Goal: Obtain resource: Download file/media

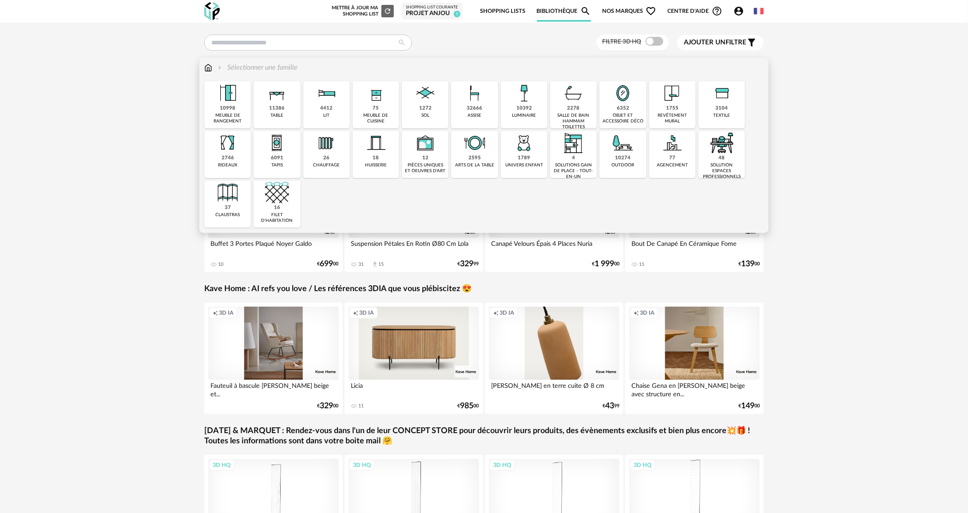
click at [493, 114] on div "32666 assise" at bounding box center [474, 104] width 47 height 47
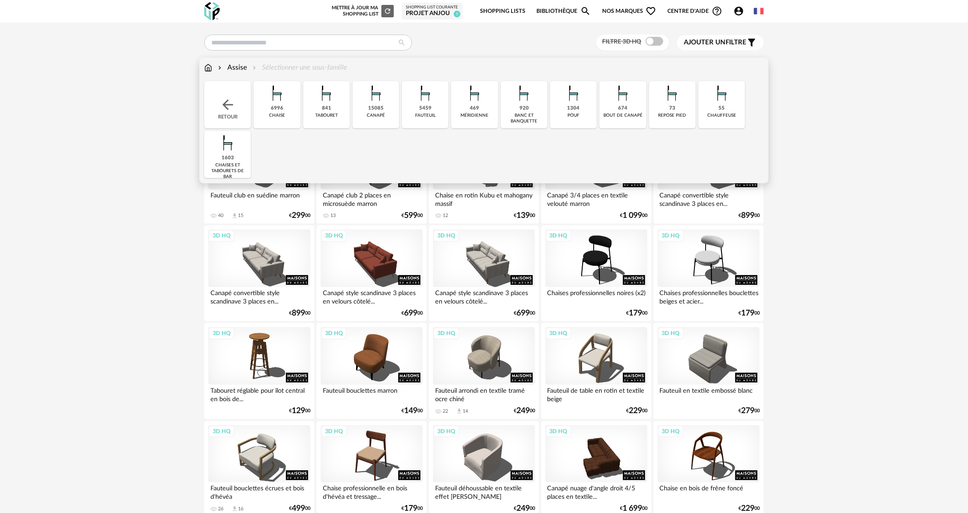
click at [432, 111] on div "5459 [GEOGRAPHIC_DATA]" at bounding box center [425, 104] width 47 height 47
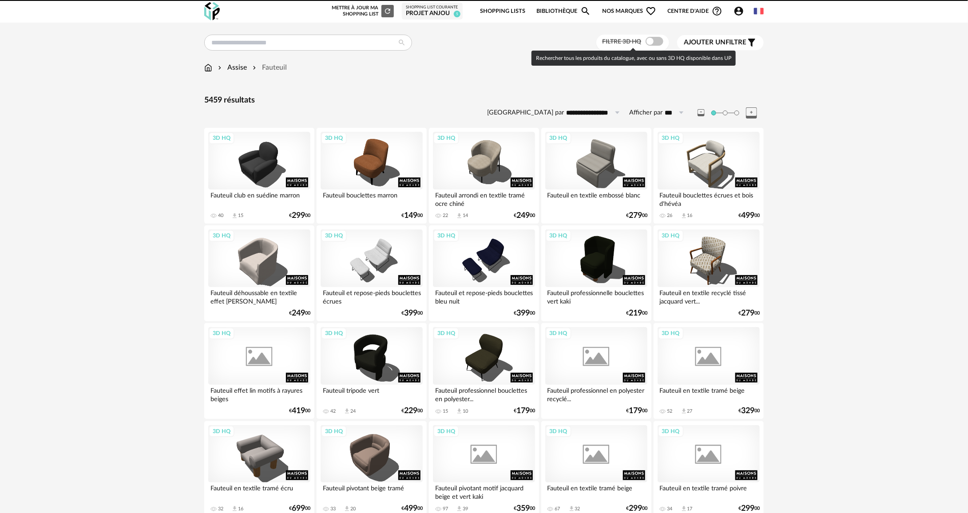
click at [649, 41] on span at bounding box center [655, 41] width 18 height 9
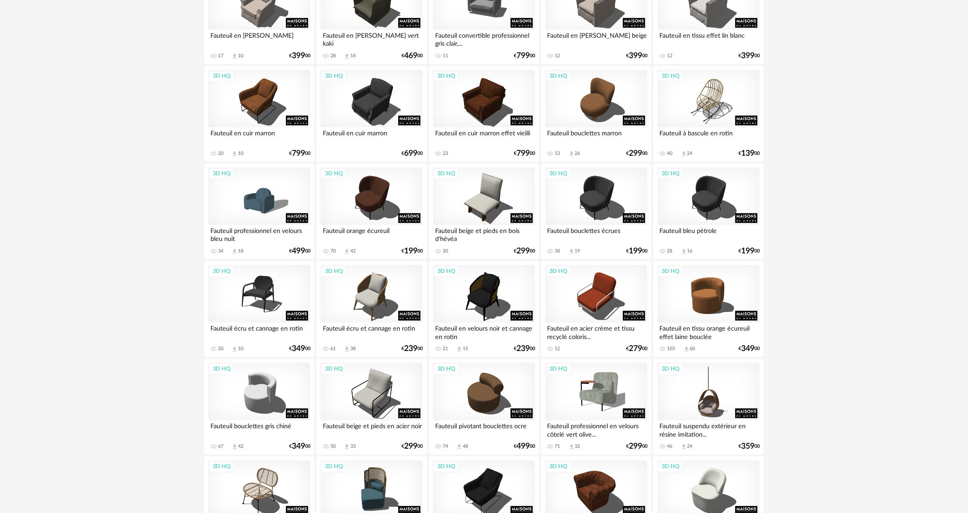
scroll to position [977, 0]
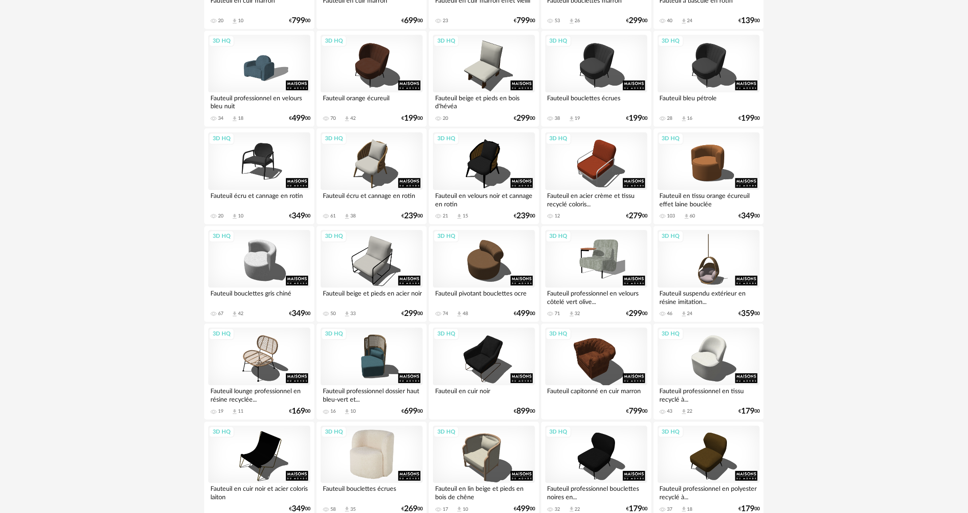
click at [372, 460] on div "3D HQ" at bounding box center [372, 455] width 102 height 58
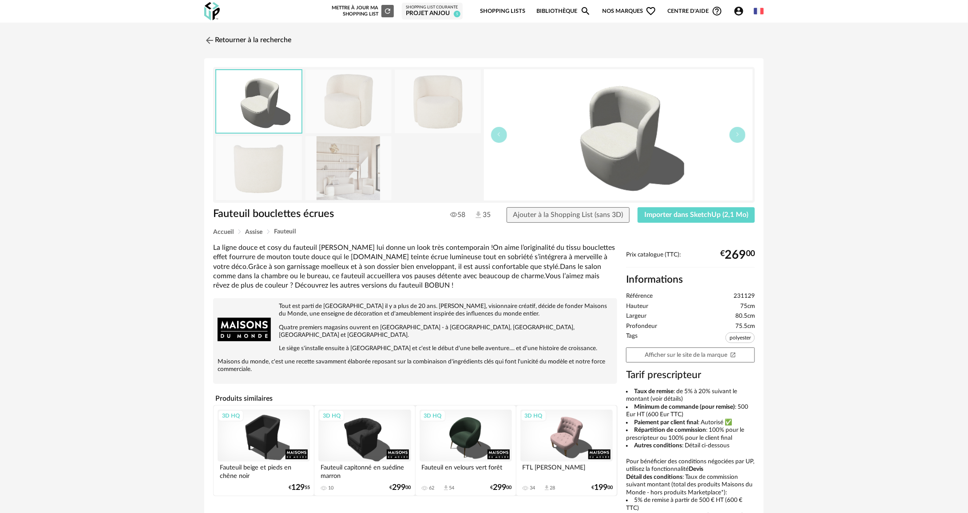
click at [336, 91] on img at bounding box center [349, 102] width 86 height 64
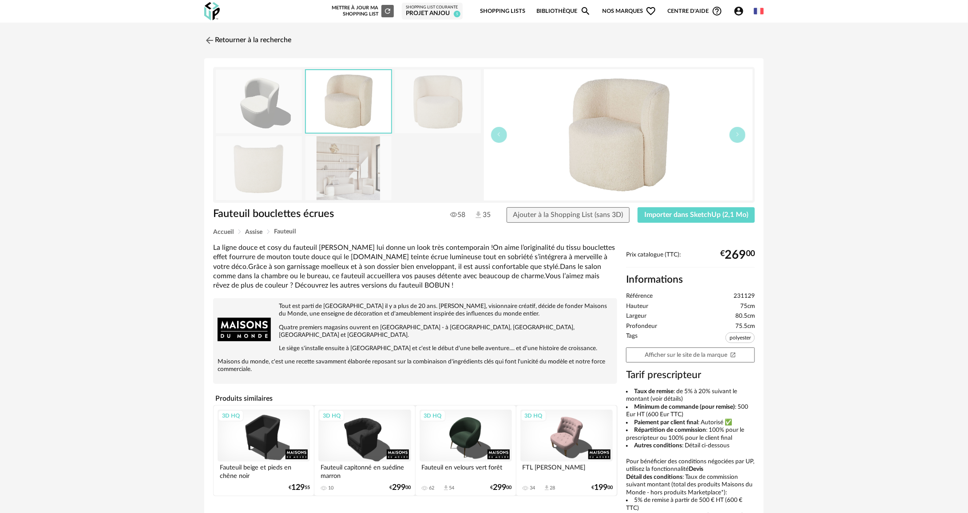
click at [406, 116] on img at bounding box center [438, 102] width 86 height 64
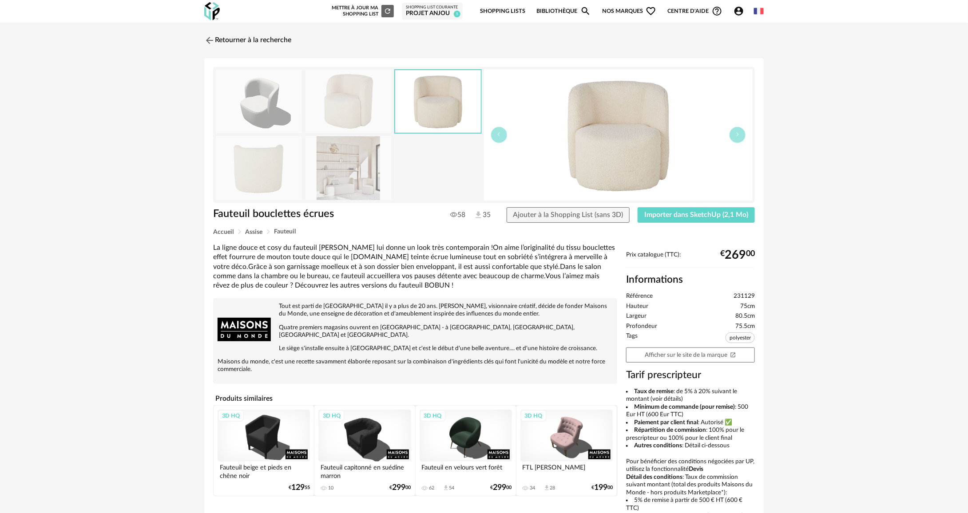
click at [321, 169] on img at bounding box center [349, 168] width 86 height 64
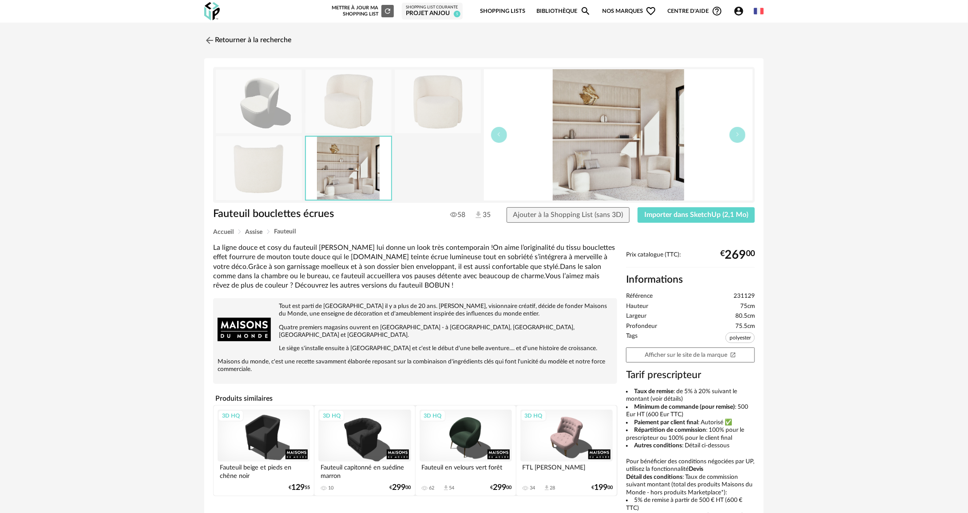
click at [277, 119] on img at bounding box center [259, 102] width 86 height 64
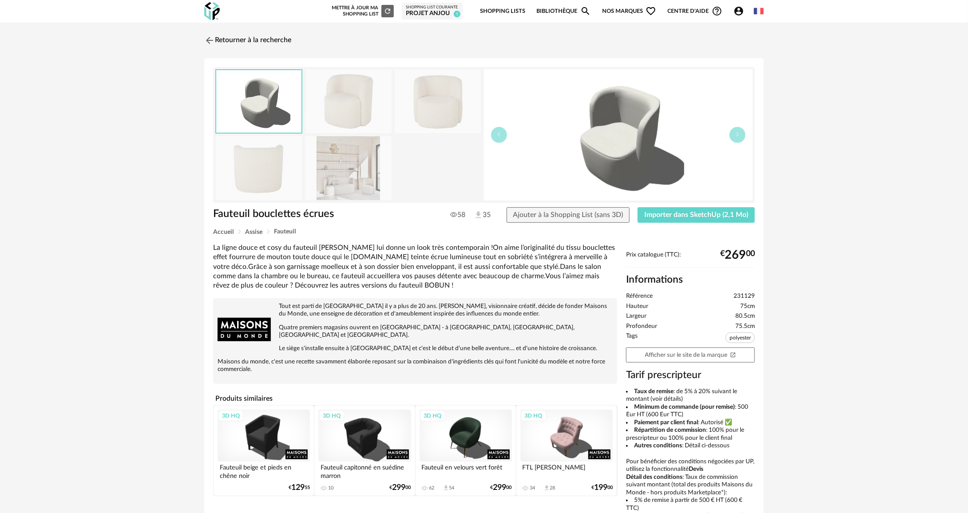
click at [717, 223] on div "Fauteuil bouclettes écrues 58 35 Ajouter à la Shopping List (sans 3D) Importer …" at bounding box center [484, 218] width 551 height 22
click at [715, 215] on span "Importer dans SketchUp (2,1 Mo)" at bounding box center [696, 214] width 104 height 7
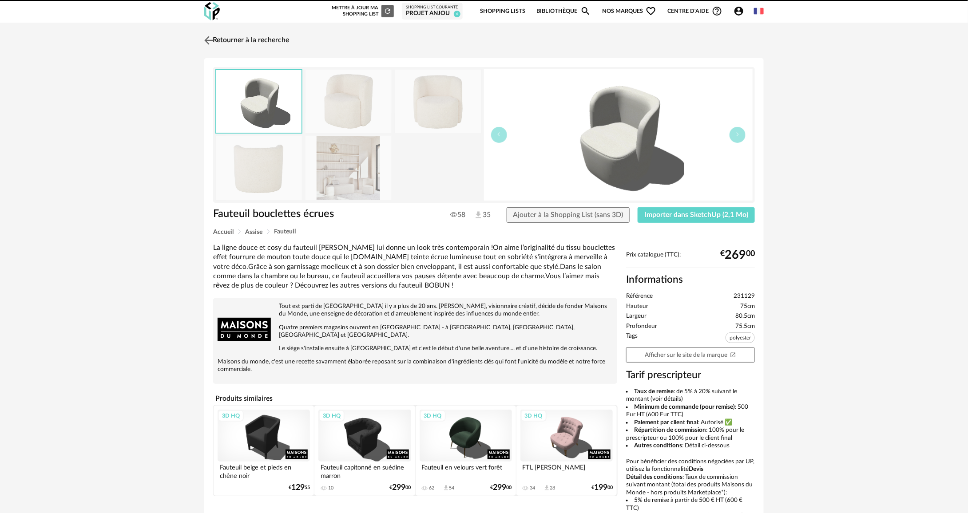
click at [218, 38] on link "Retourner à la recherche" at bounding box center [245, 41] width 87 height 20
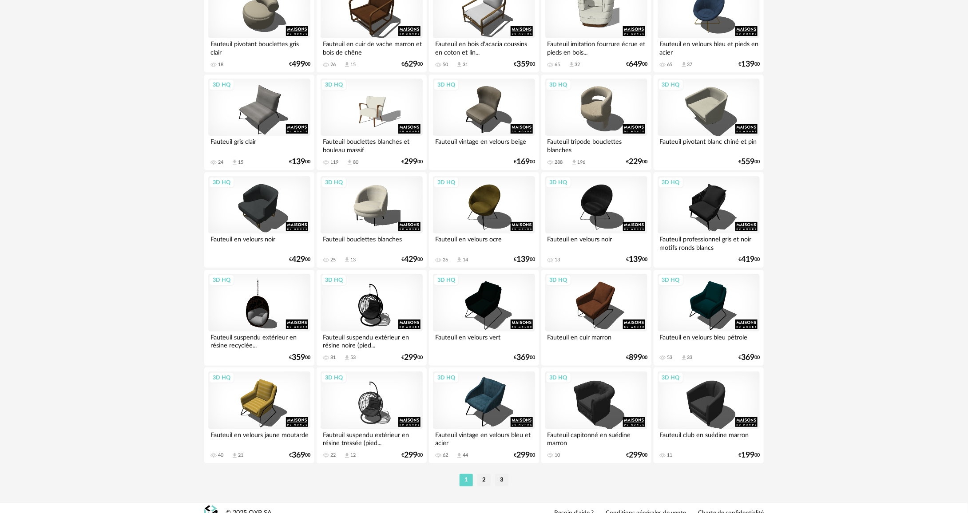
scroll to position [1628, 0]
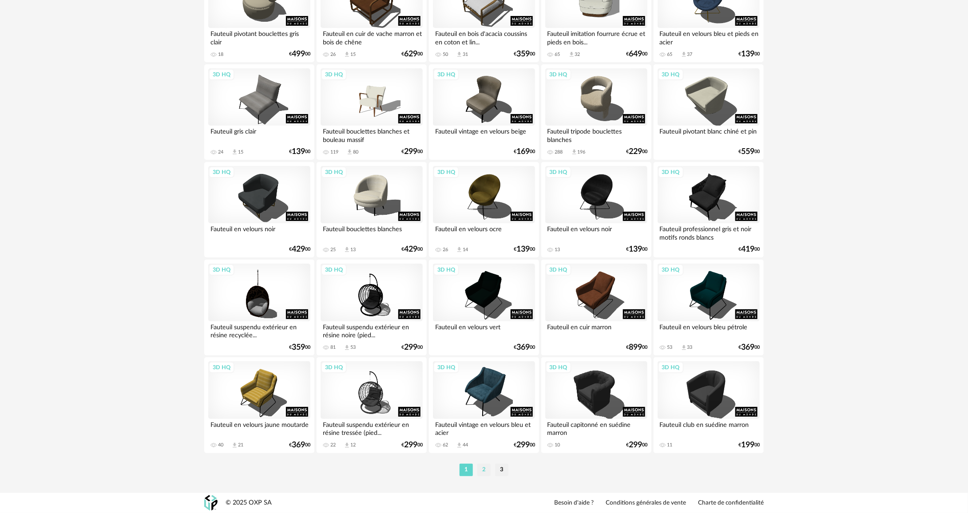
click at [487, 465] on li "2" at bounding box center [483, 470] width 13 height 12
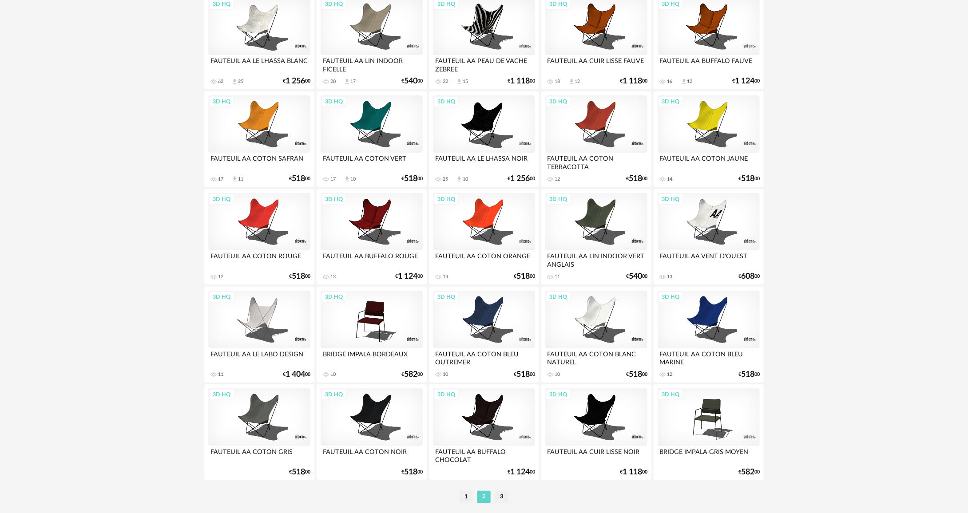
scroll to position [1628, 0]
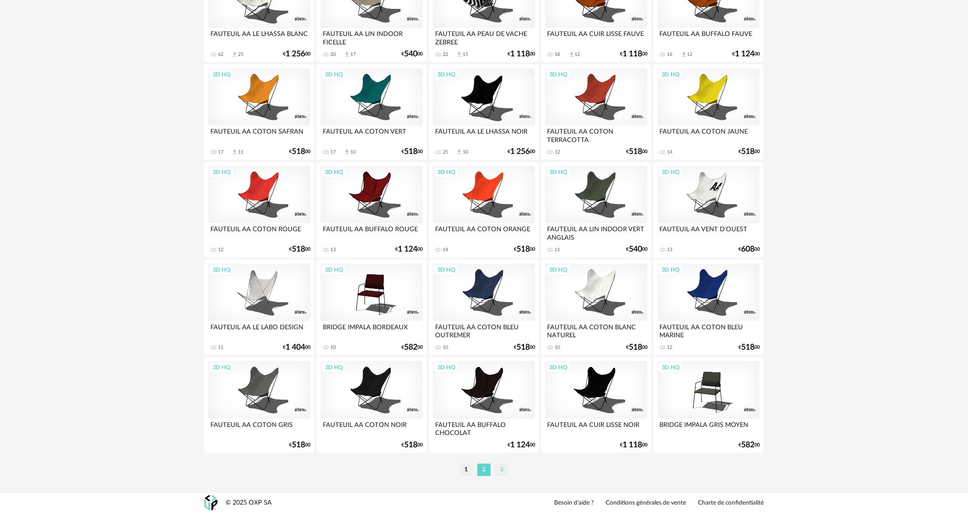
click at [505, 470] on li "3" at bounding box center [501, 470] width 13 height 12
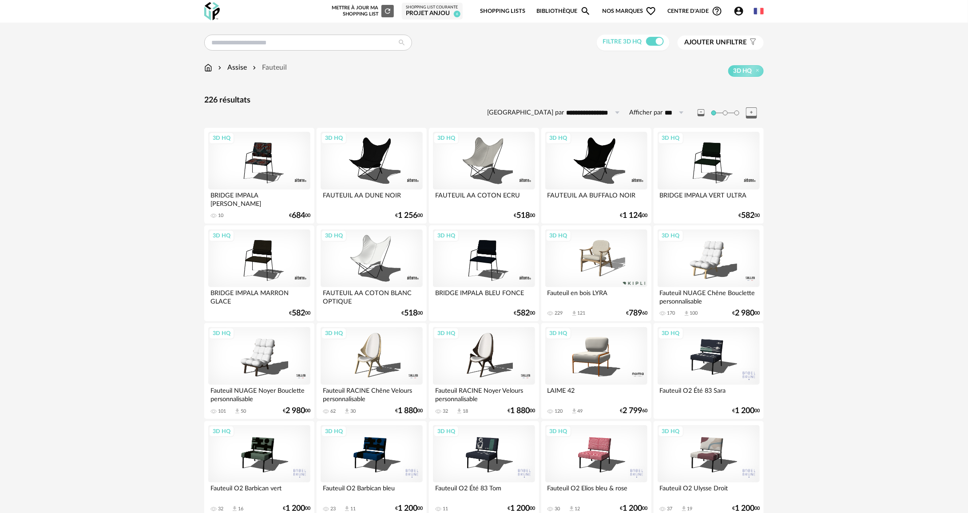
scroll to position [341, 0]
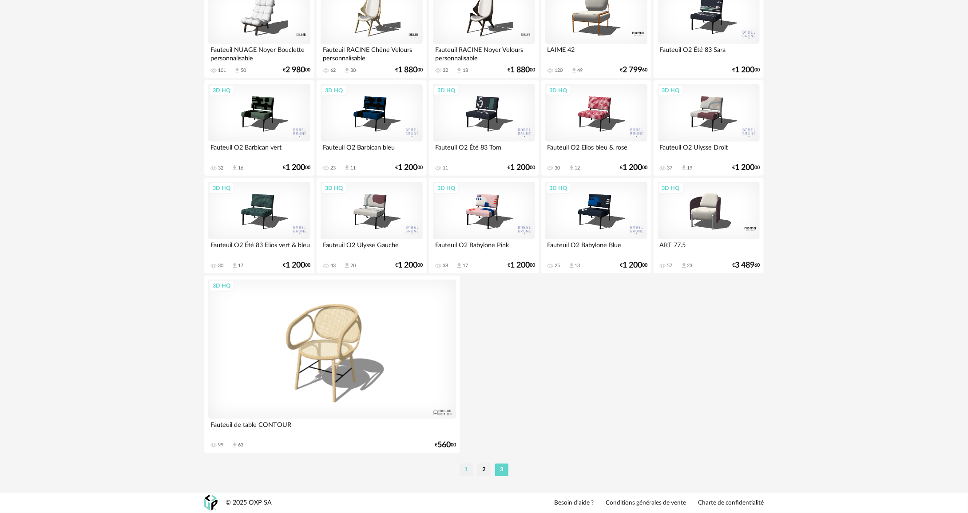
click at [465, 468] on li "1" at bounding box center [466, 470] width 13 height 12
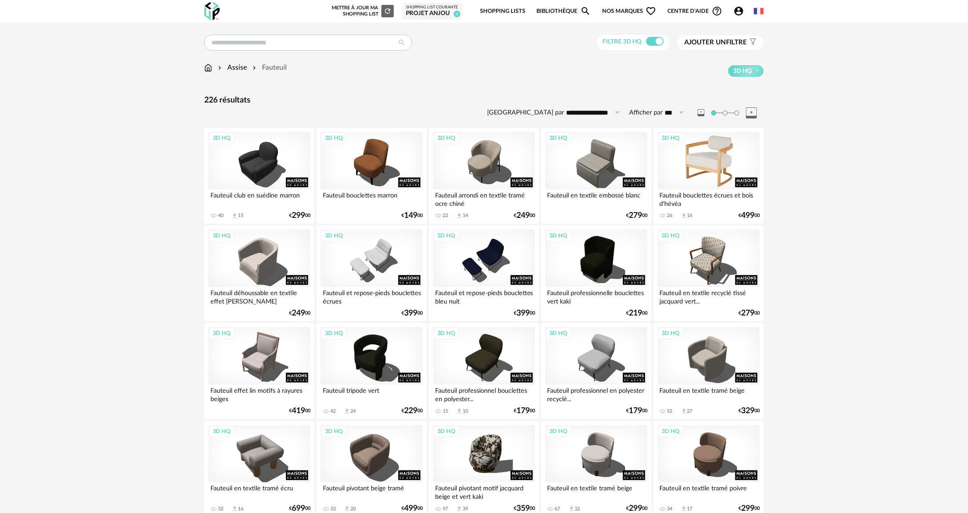
click at [683, 172] on div "3D HQ" at bounding box center [709, 161] width 102 height 58
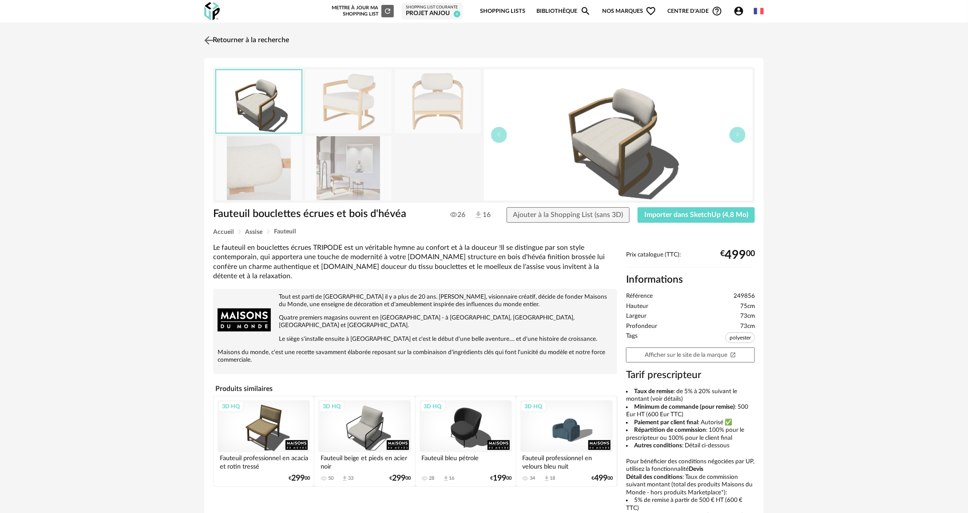
click at [248, 37] on link "Retourner à la recherche" at bounding box center [245, 41] width 87 height 20
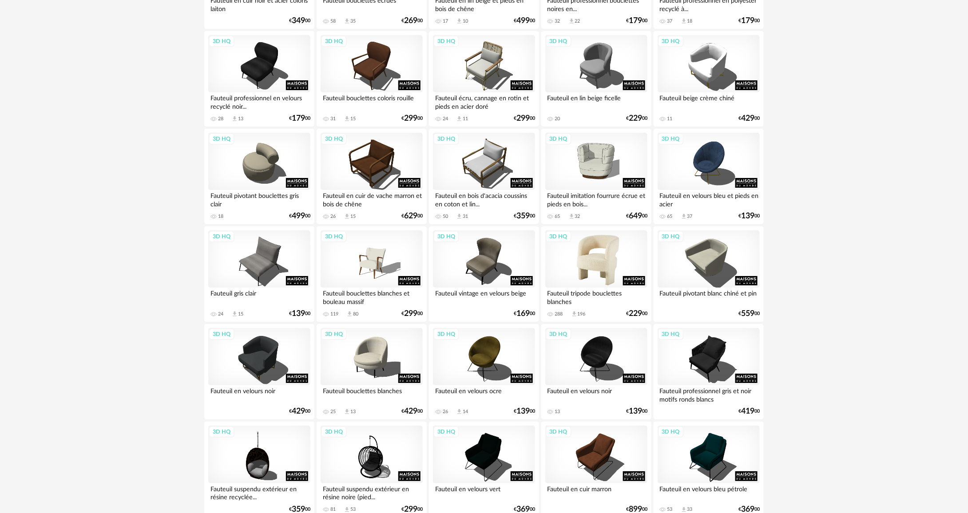
scroll to position [1628, 0]
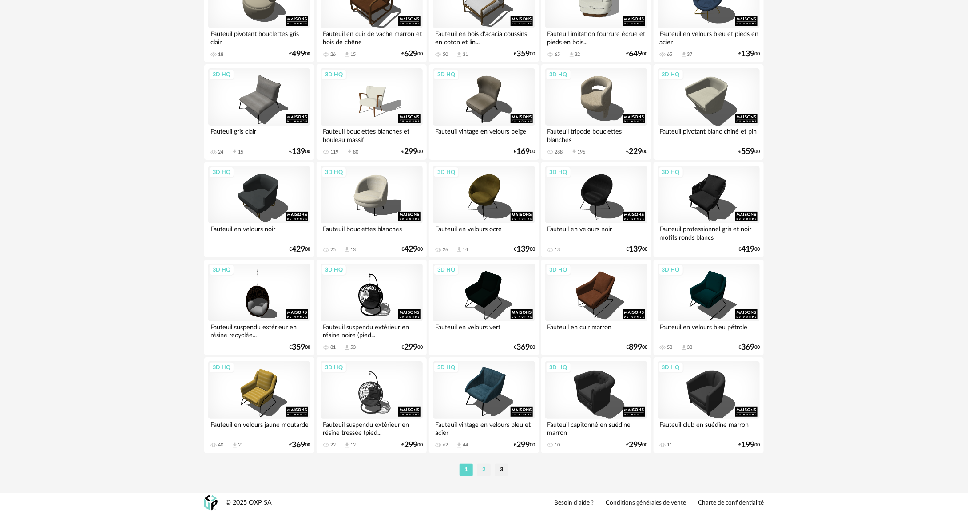
click at [485, 470] on li "2" at bounding box center [483, 470] width 13 height 12
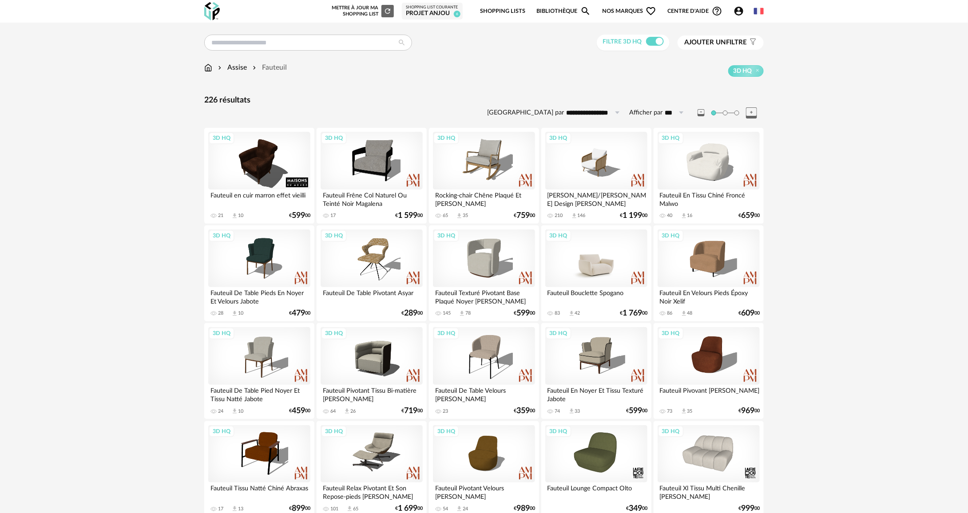
click at [606, 269] on div "3D HQ" at bounding box center [596, 259] width 102 height 58
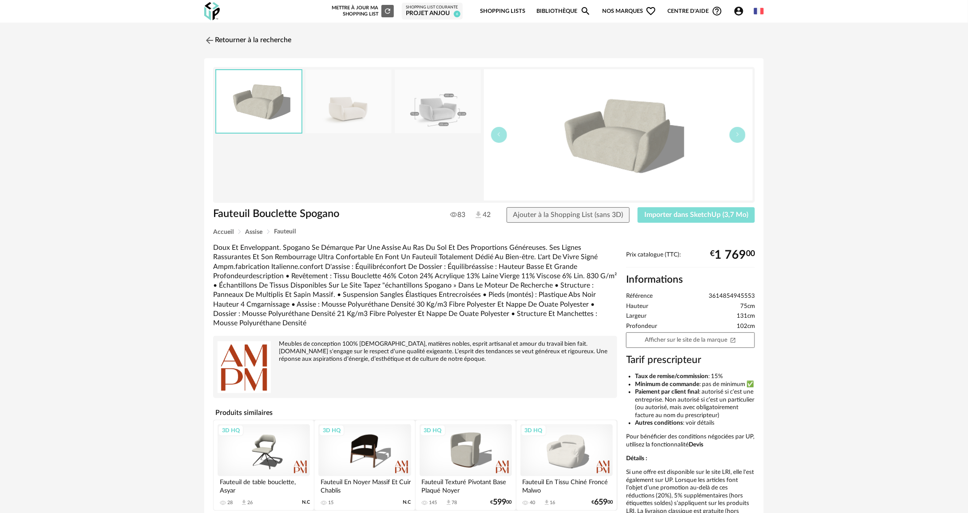
click at [672, 214] on span "Importer dans SketchUp (3,7 Mo)" at bounding box center [696, 214] width 104 height 7
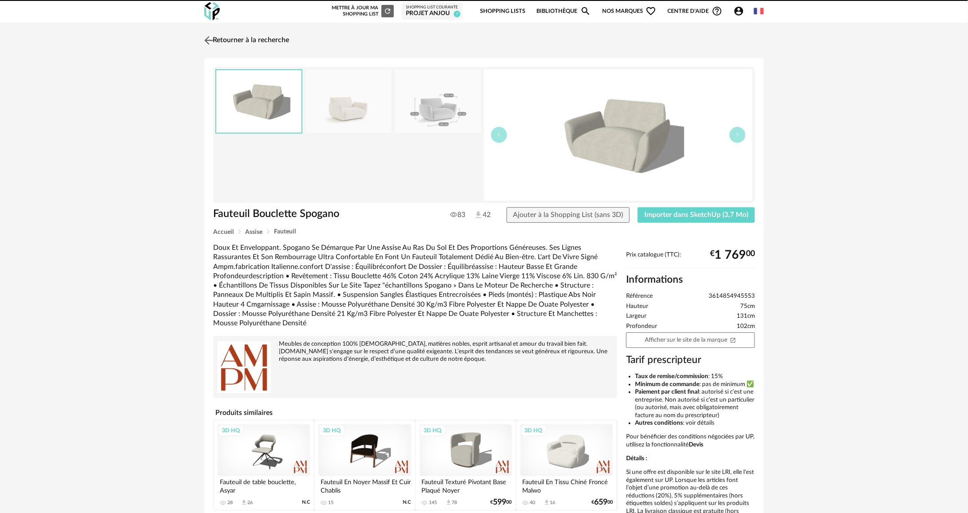
click at [217, 44] on link "Retourner à la recherche" at bounding box center [245, 41] width 87 height 20
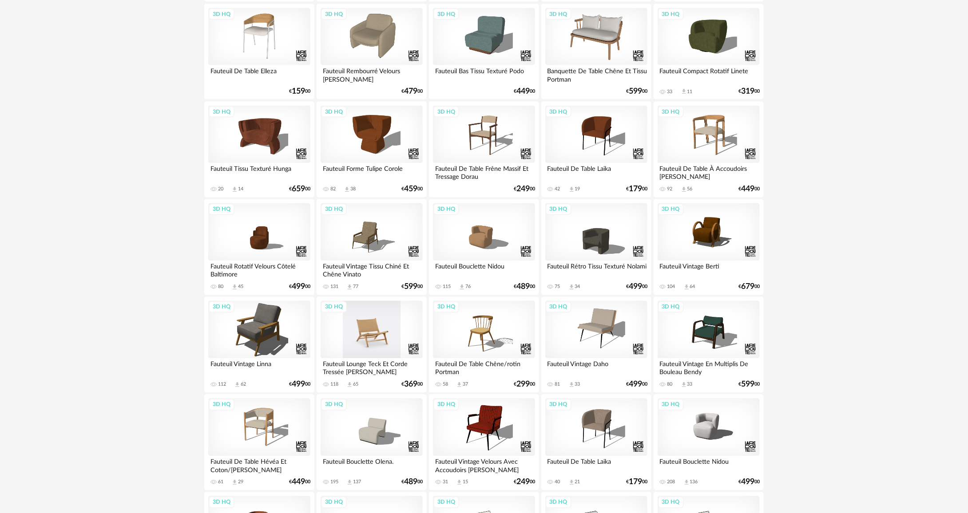
scroll to position [799, 0]
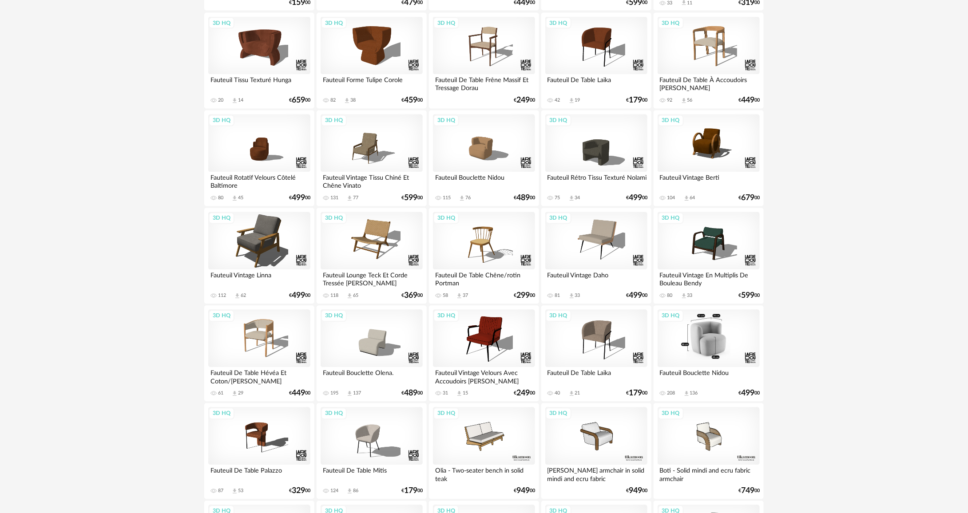
click at [724, 345] on div "3D HQ" at bounding box center [709, 339] width 102 height 58
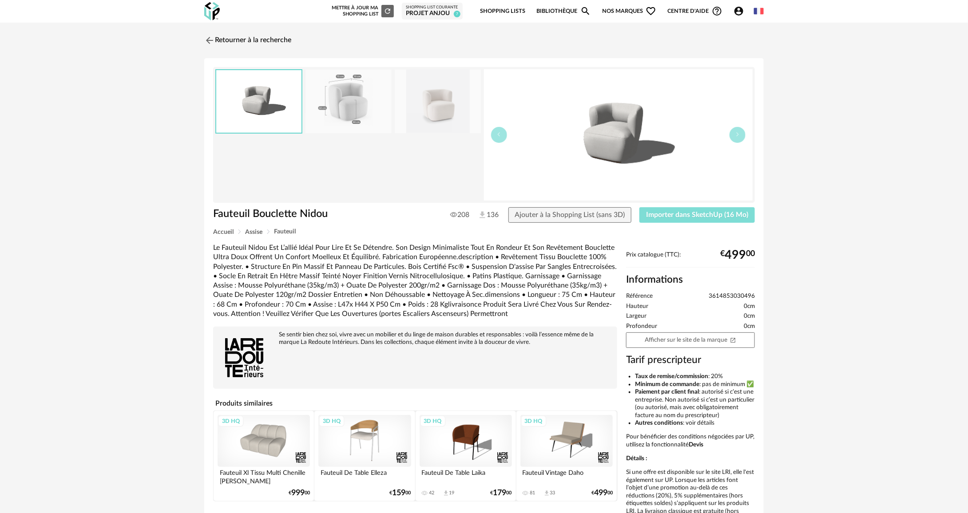
click at [689, 219] on button "Importer dans SketchUp (16 Mo)" at bounding box center [697, 215] width 115 height 16
